Goal: Transaction & Acquisition: Obtain resource

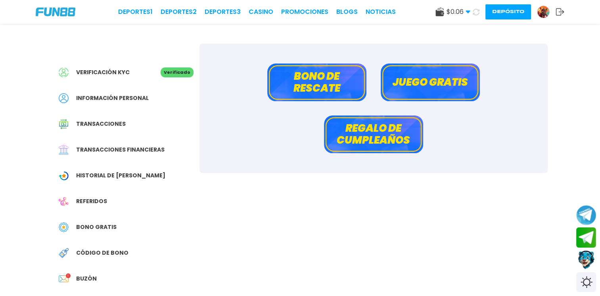
click at [86, 277] on span "Buzón" at bounding box center [86, 278] width 21 height 8
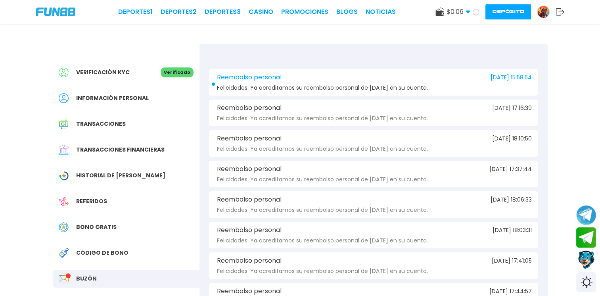
click at [357, 82] on div "Reembolso personal [DATE] 15:58:54 Felicidades. Ya acreditamos su reembolso per…" at bounding box center [373, 82] width 329 height 27
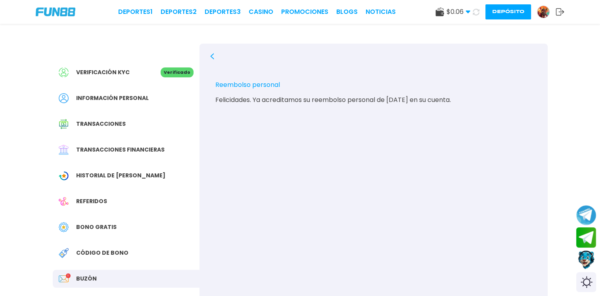
click at [100, 249] on span "Código de bono" at bounding box center [102, 253] width 52 height 8
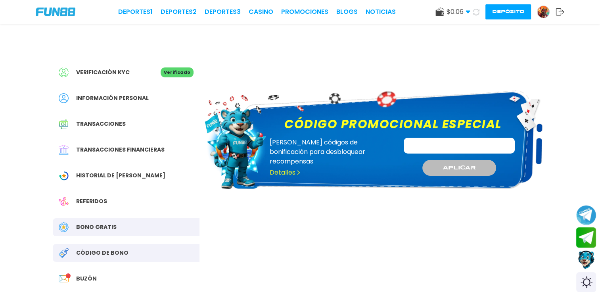
click at [89, 275] on span "Buzón" at bounding box center [86, 278] width 21 height 8
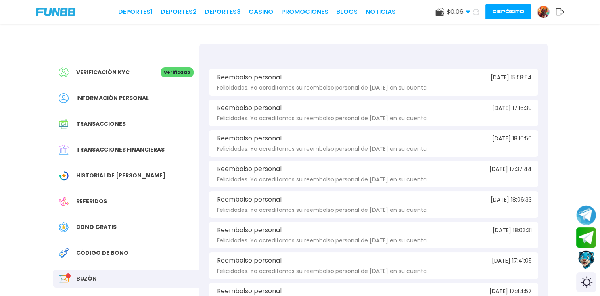
click at [91, 224] on span "Bono Gratis" at bounding box center [96, 227] width 40 height 8
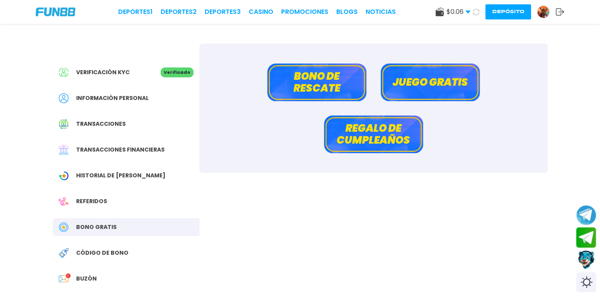
click at [358, 81] on button "Bono de rescate" at bounding box center [316, 82] width 99 height 38
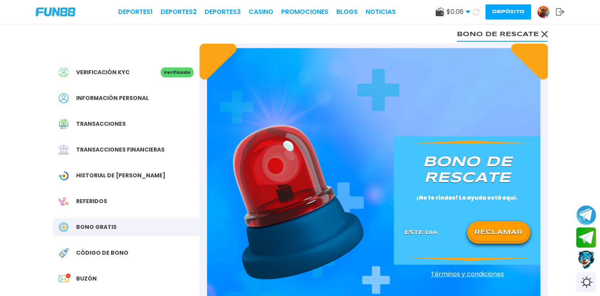
click at [497, 236] on button "RECLAMAR" at bounding box center [499, 232] width 58 height 17
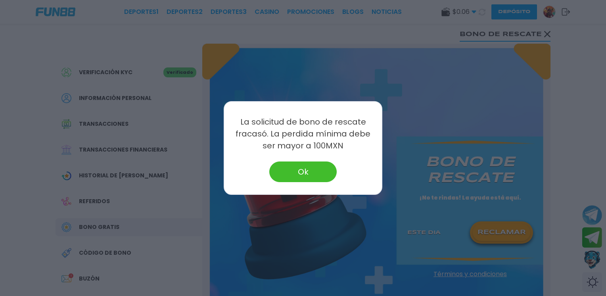
click at [322, 173] on button "Ok" at bounding box center [302, 171] width 67 height 21
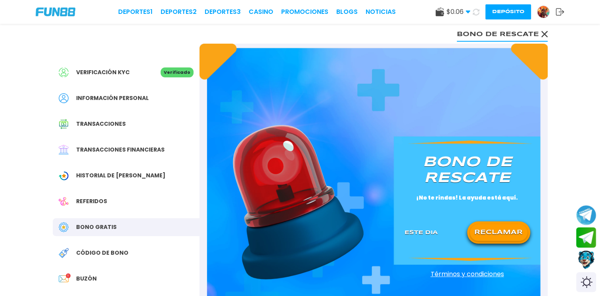
click at [488, 235] on button "RECLAMAR" at bounding box center [499, 232] width 58 height 17
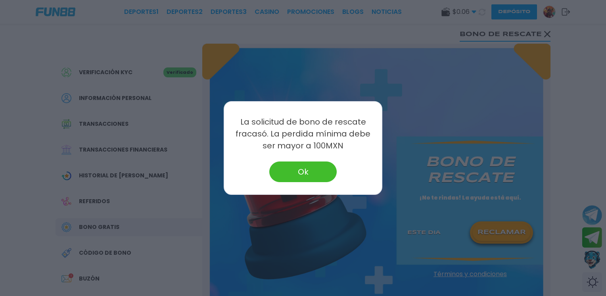
click at [327, 170] on button "Ok" at bounding box center [302, 171] width 67 height 21
